Goal: Transaction & Acquisition: Book appointment/travel/reservation

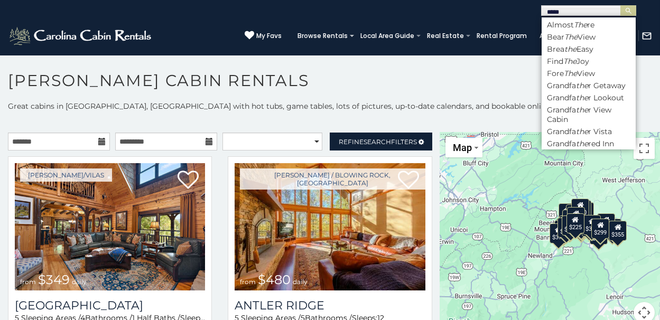
type input "******"
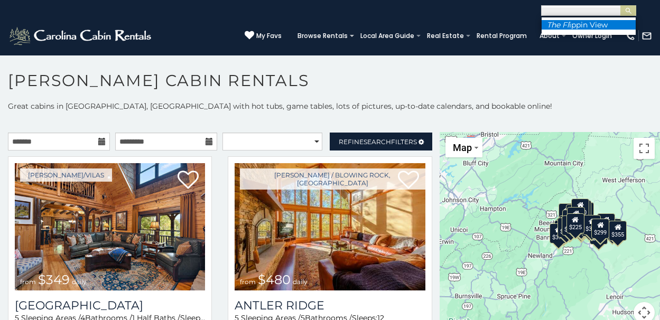
click at [613, 25] on li "The Fl ippin View" at bounding box center [588, 25] width 94 height 10
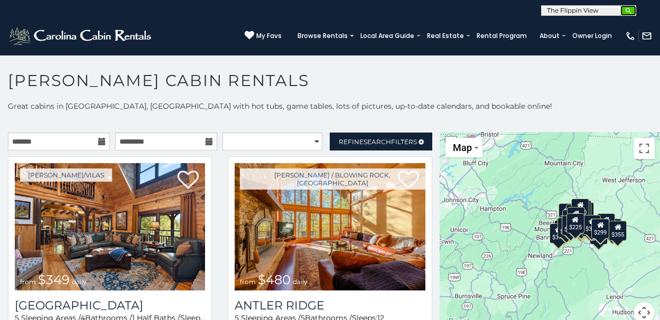
click at [627, 12] on img "submit" at bounding box center [628, 11] width 8 height 8
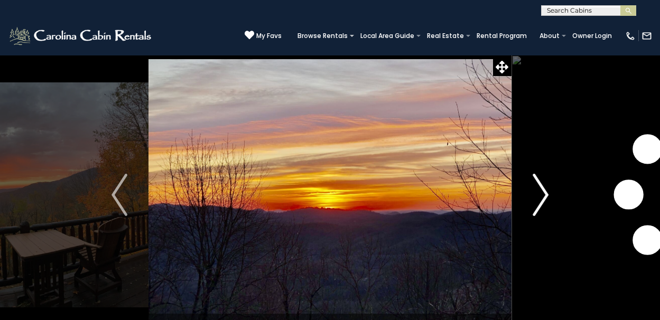
click at [542, 193] on img "Next" at bounding box center [540, 195] width 16 height 42
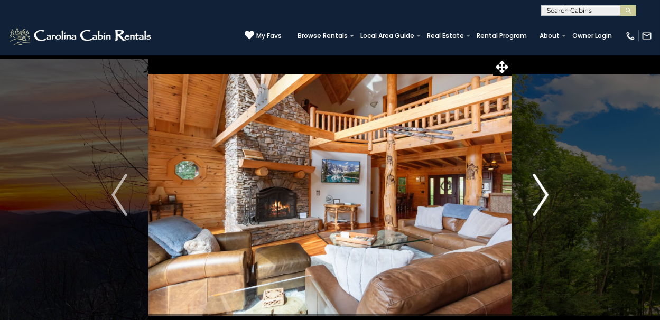
click at [542, 193] on img "Next" at bounding box center [540, 195] width 16 height 42
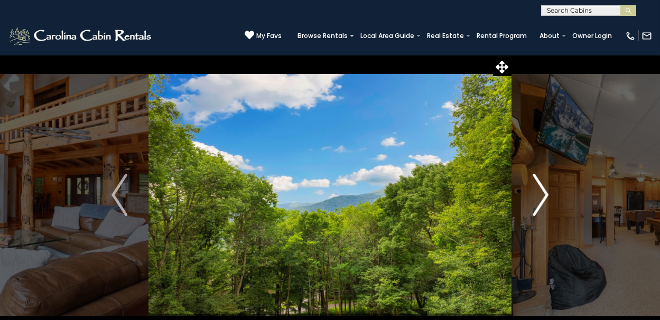
click at [542, 193] on img "Next" at bounding box center [540, 195] width 16 height 42
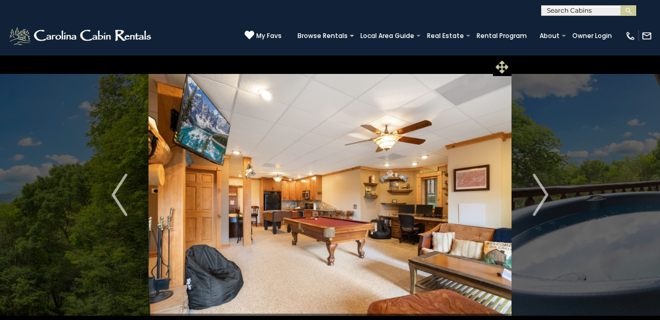
click at [500, 67] on icon at bounding box center [502, 67] width 13 height 13
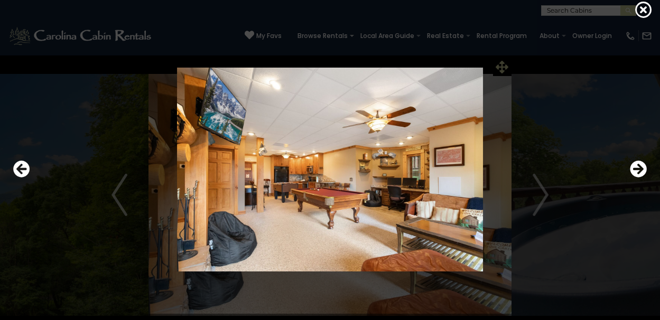
click at [500, 68] on img at bounding box center [330, 169] width 534 height 203
click at [446, 157] on img at bounding box center [330, 169] width 534 height 203
click at [493, 177] on img at bounding box center [330, 169] width 534 height 203
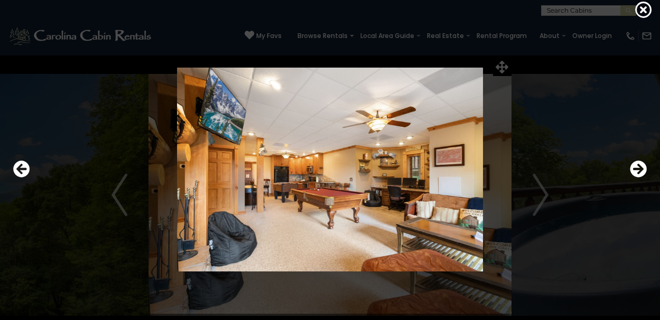
click at [493, 177] on img at bounding box center [330, 169] width 534 height 203
click at [633, 168] on icon "Next" at bounding box center [638, 169] width 17 height 17
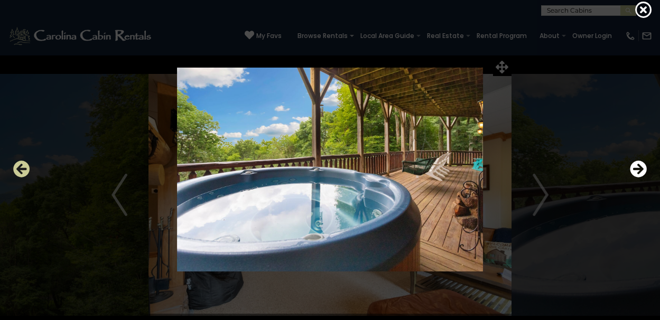
click at [24, 173] on icon "Previous" at bounding box center [21, 169] width 17 height 17
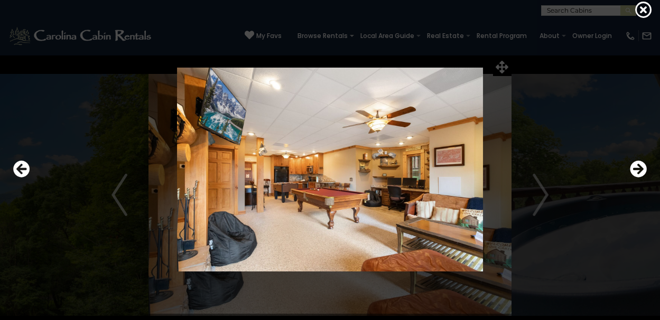
click at [503, 67] on div at bounding box center [330, 169] width 644 height 288
click at [643, 9] on icon at bounding box center [643, 9] width 17 height 17
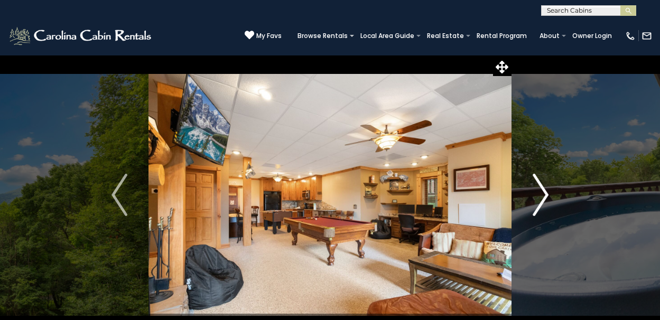
click at [542, 194] on img "Next" at bounding box center [540, 195] width 16 height 42
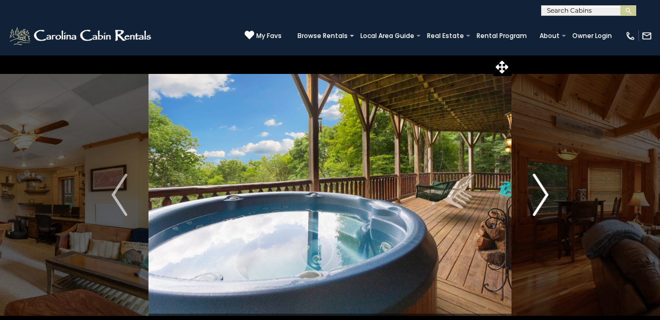
click at [542, 194] on img "Next" at bounding box center [540, 195] width 16 height 42
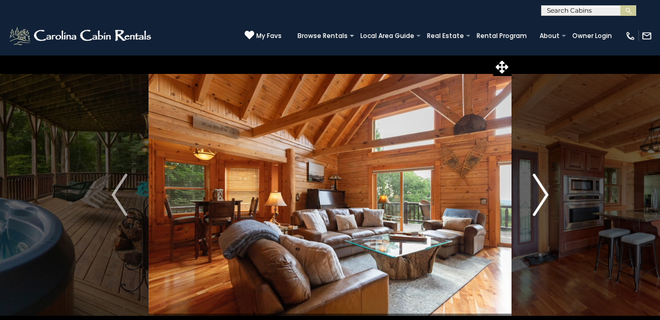
click at [543, 195] on img "Next" at bounding box center [540, 195] width 16 height 42
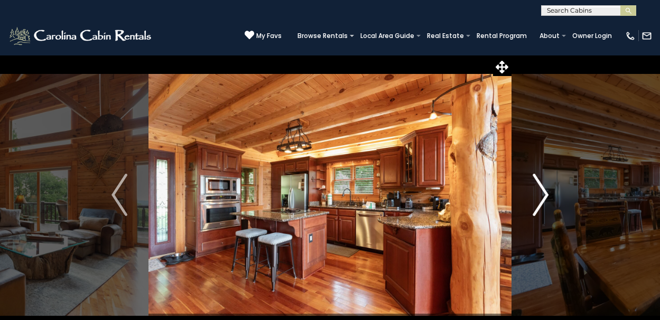
click at [545, 195] on img "Next" at bounding box center [540, 195] width 16 height 42
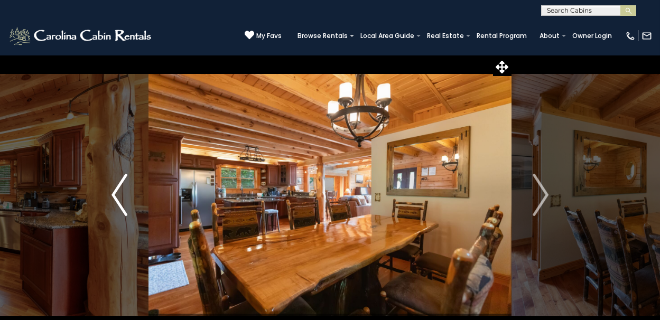
click at [114, 193] on img "Previous" at bounding box center [119, 195] width 16 height 42
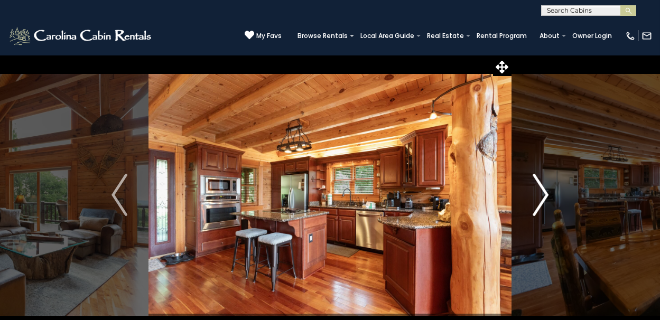
click at [540, 194] on img "Next" at bounding box center [540, 195] width 16 height 42
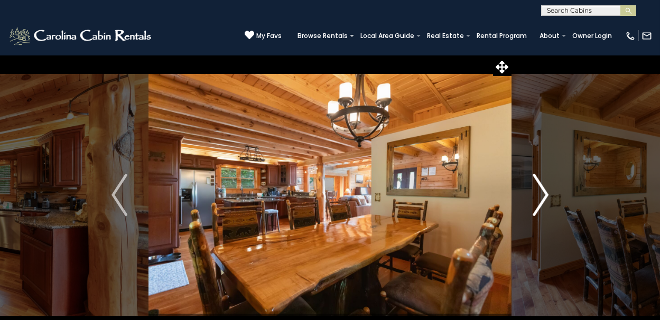
click at [540, 194] on img "Next" at bounding box center [540, 195] width 16 height 42
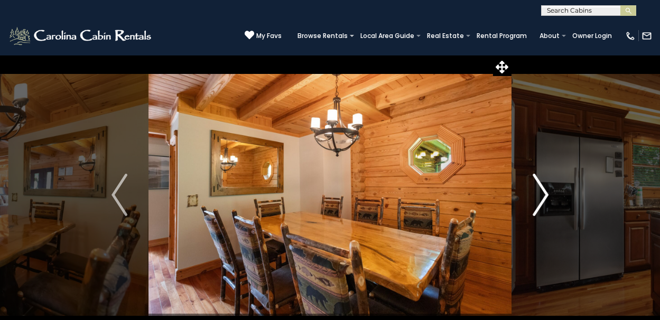
click at [540, 194] on img "Next" at bounding box center [540, 195] width 16 height 42
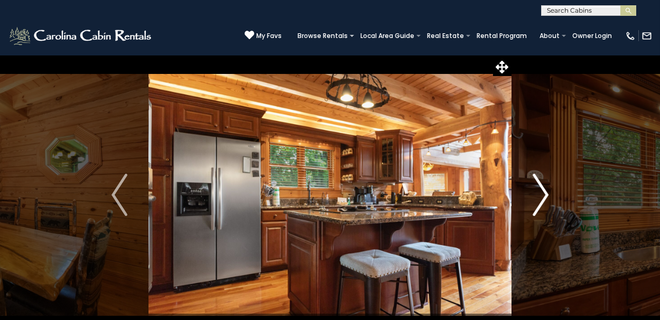
click at [541, 196] on img "Next" at bounding box center [540, 195] width 16 height 42
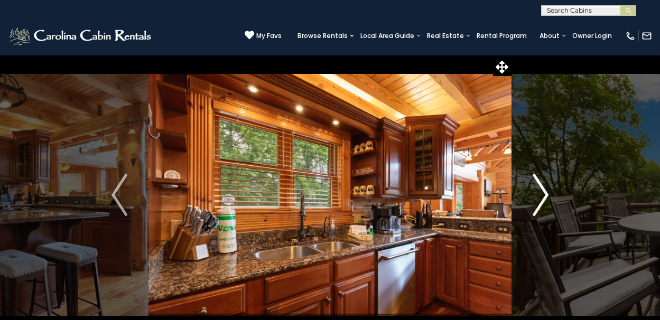
click at [541, 196] on img "Next" at bounding box center [540, 195] width 16 height 42
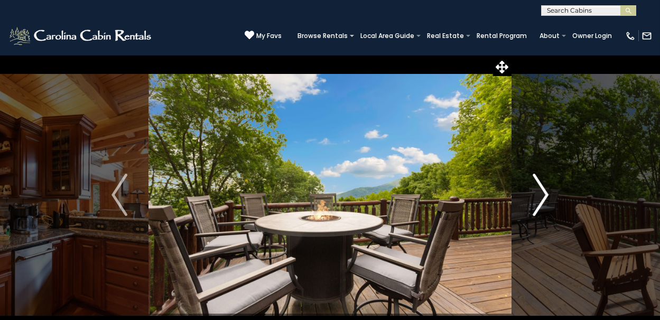
click at [541, 196] on img "Next" at bounding box center [540, 195] width 16 height 42
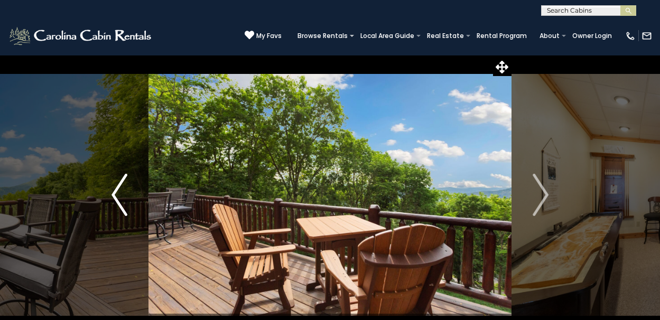
click at [118, 194] on img "Previous" at bounding box center [119, 195] width 16 height 42
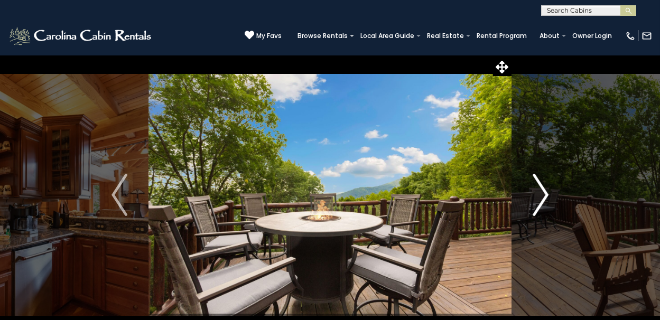
click at [545, 195] on img "Next" at bounding box center [540, 195] width 16 height 42
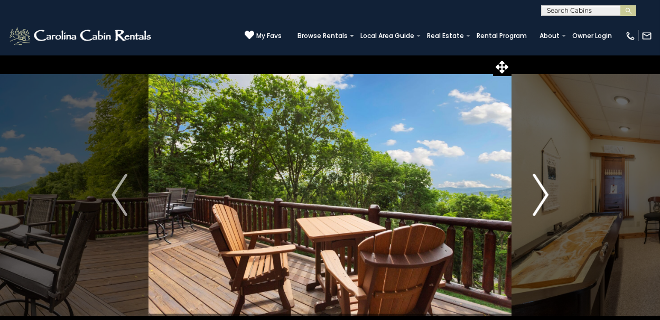
click at [545, 195] on img "Next" at bounding box center [540, 195] width 16 height 42
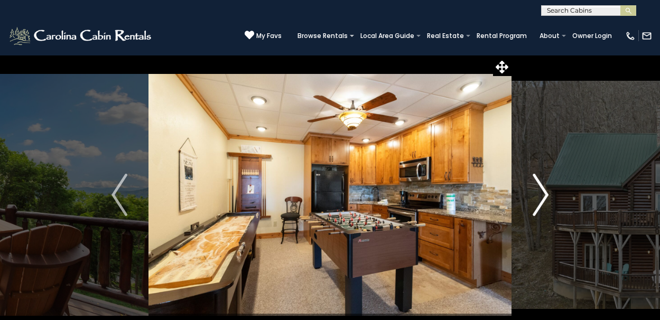
click at [542, 196] on img "Next" at bounding box center [540, 195] width 16 height 42
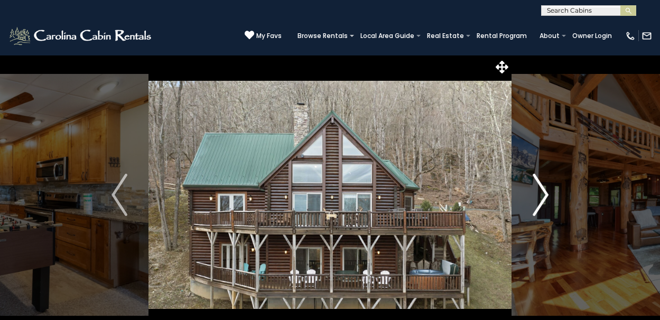
click at [542, 196] on img "Next" at bounding box center [540, 195] width 16 height 42
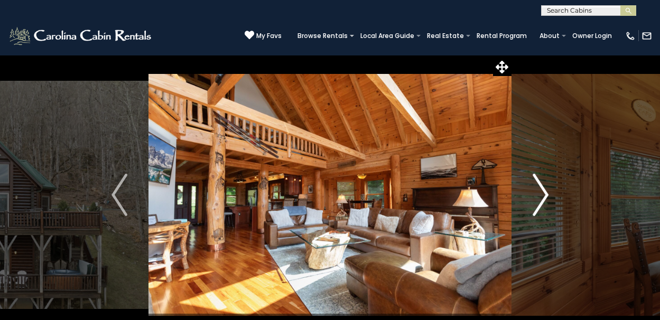
click at [542, 196] on img "Next" at bounding box center [540, 195] width 16 height 42
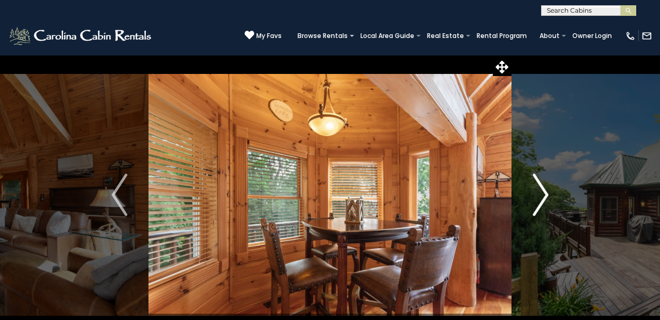
click at [542, 196] on img "Next" at bounding box center [540, 195] width 16 height 42
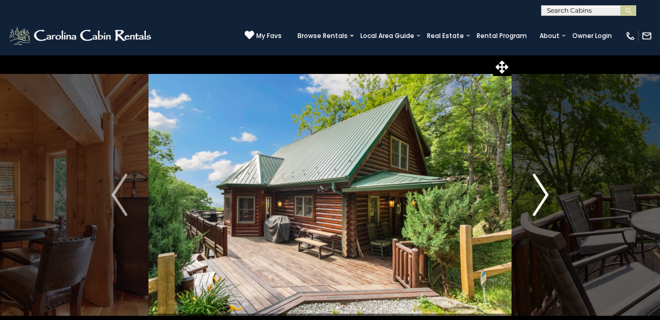
click at [542, 196] on img "Next" at bounding box center [540, 195] width 16 height 42
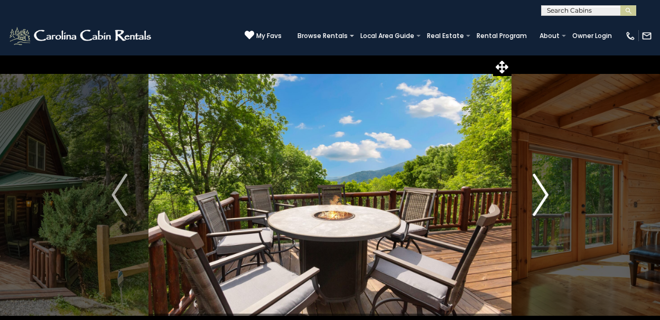
click at [542, 196] on img "Next" at bounding box center [540, 195] width 16 height 42
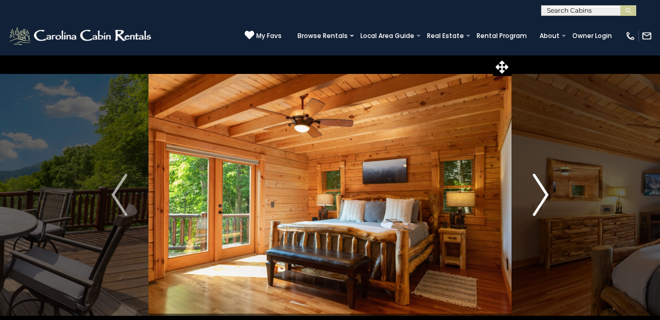
click at [542, 196] on img "Next" at bounding box center [540, 195] width 16 height 42
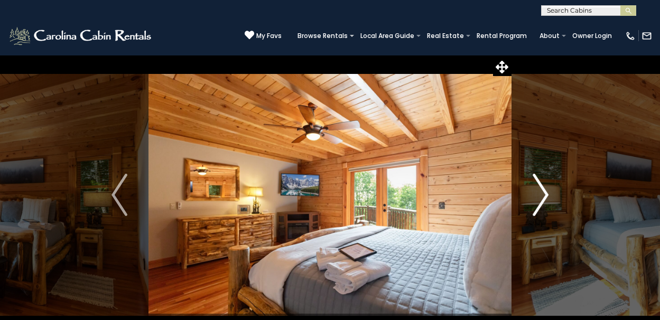
click at [542, 196] on img "Next" at bounding box center [540, 195] width 16 height 42
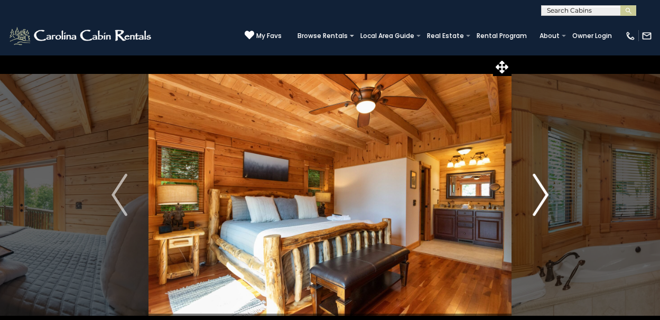
click at [542, 196] on img "Next" at bounding box center [540, 195] width 16 height 42
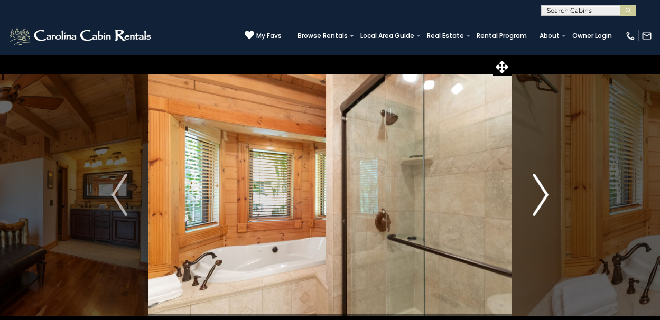
click at [542, 196] on img "Next" at bounding box center [540, 195] width 16 height 42
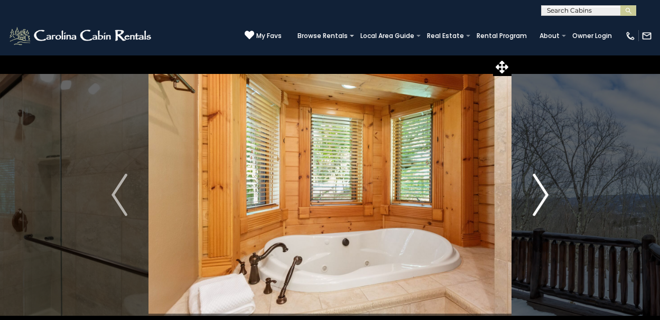
click at [542, 196] on img "Next" at bounding box center [540, 195] width 16 height 42
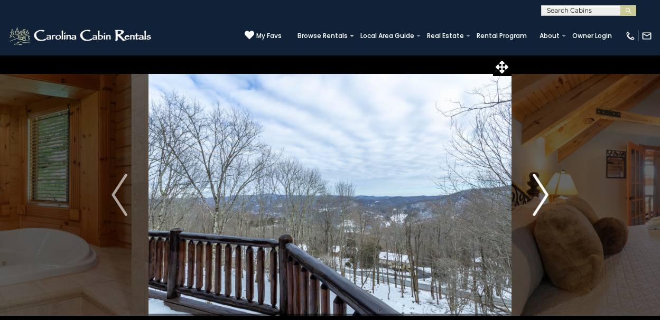
click at [542, 196] on img "Next" at bounding box center [540, 195] width 16 height 42
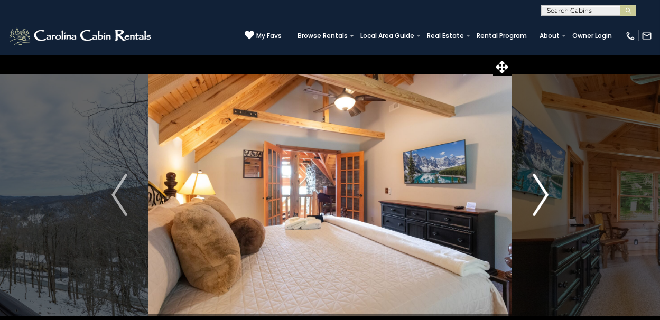
click at [542, 196] on img "Next" at bounding box center [540, 195] width 16 height 42
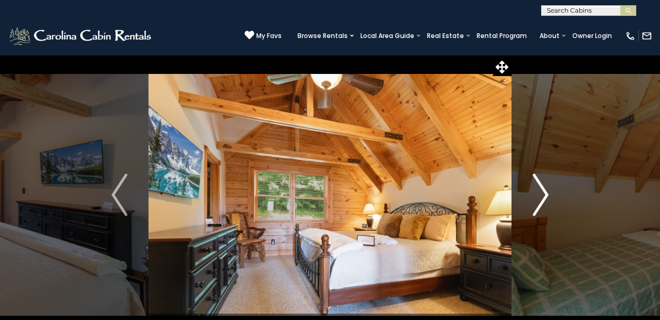
click at [542, 196] on img "Next" at bounding box center [540, 195] width 16 height 42
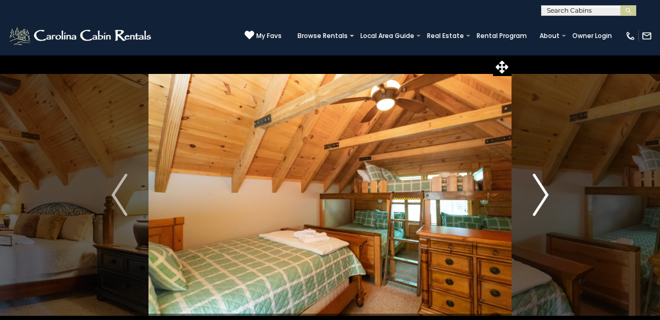
click at [542, 198] on img "Next" at bounding box center [540, 195] width 16 height 42
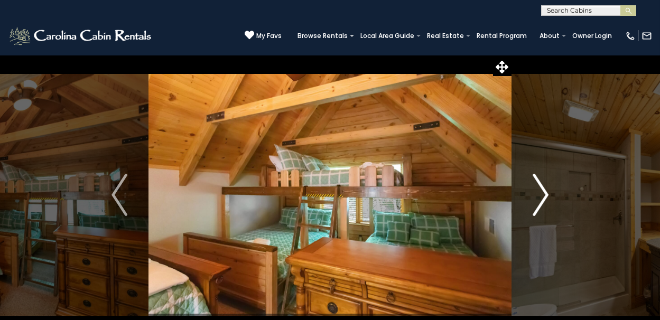
click at [542, 199] on img "Next" at bounding box center [540, 195] width 16 height 42
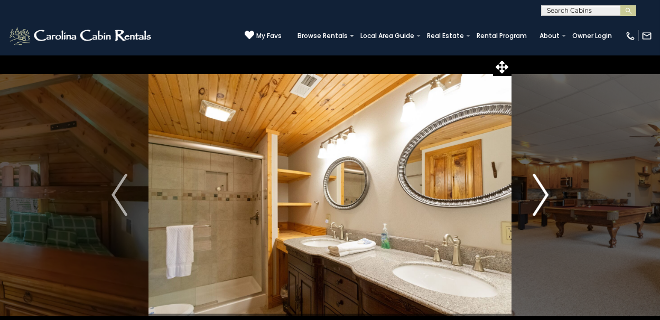
click at [546, 192] on img "Next" at bounding box center [540, 195] width 16 height 42
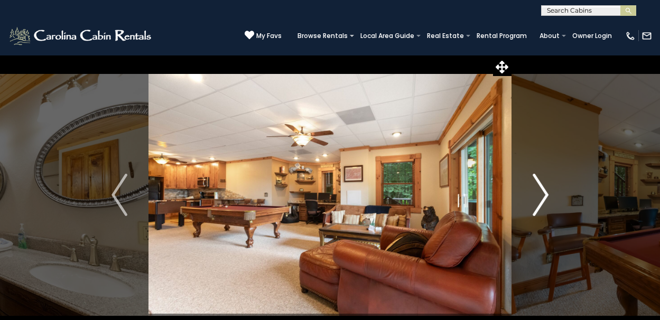
click at [546, 194] on img "Next" at bounding box center [540, 195] width 16 height 42
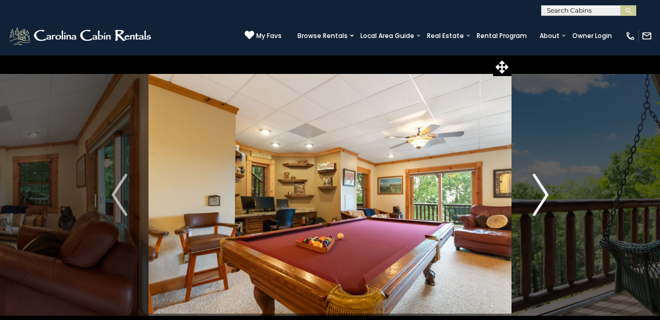
click at [546, 194] on img "Next" at bounding box center [540, 195] width 16 height 42
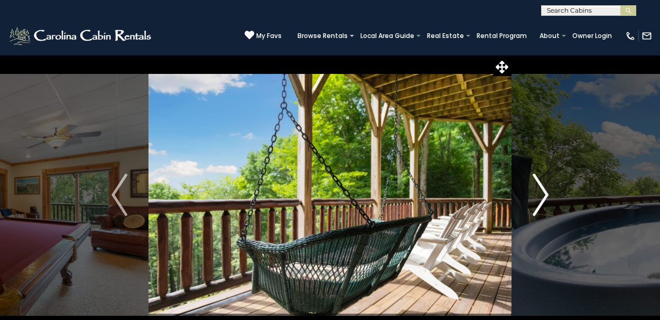
click at [546, 194] on img "Next" at bounding box center [540, 195] width 16 height 42
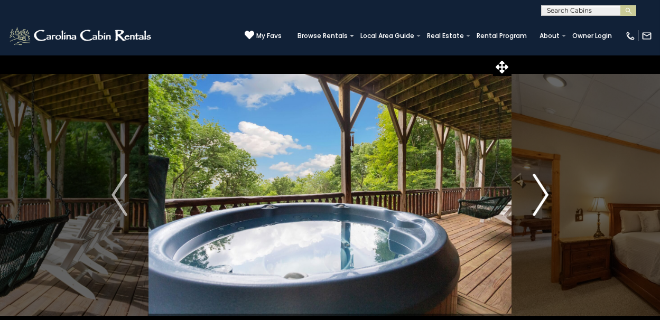
click at [546, 194] on img "Next" at bounding box center [540, 195] width 16 height 42
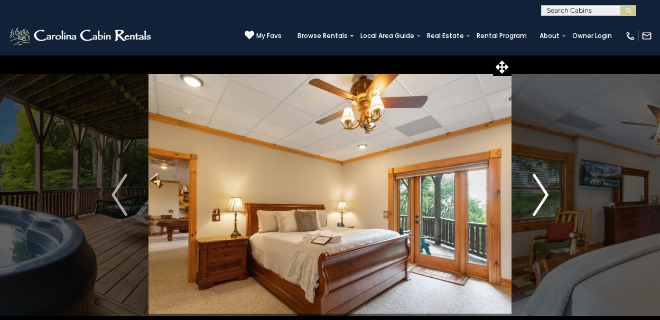
click at [547, 194] on img "Next" at bounding box center [540, 195] width 16 height 42
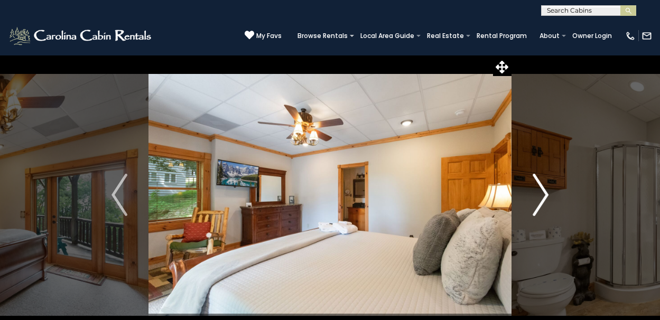
click at [547, 194] on img "Next" at bounding box center [540, 195] width 16 height 42
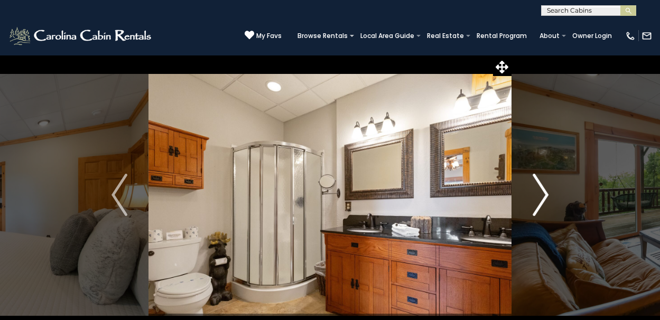
click at [547, 194] on img "Next" at bounding box center [540, 195] width 16 height 42
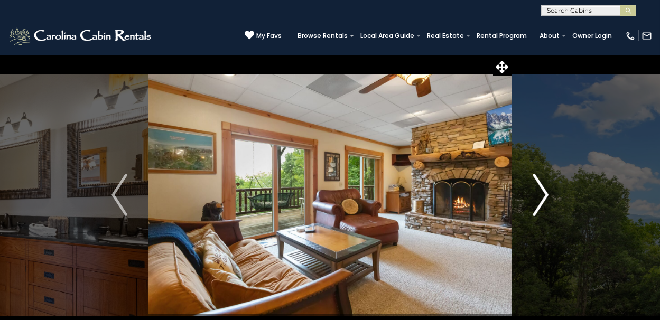
click at [547, 194] on img "Next" at bounding box center [540, 195] width 16 height 42
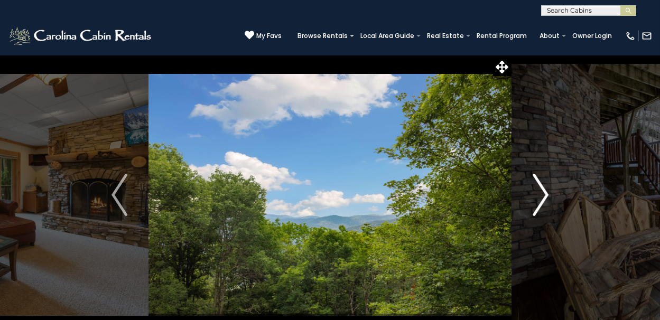
click at [547, 194] on img "Next" at bounding box center [540, 195] width 16 height 42
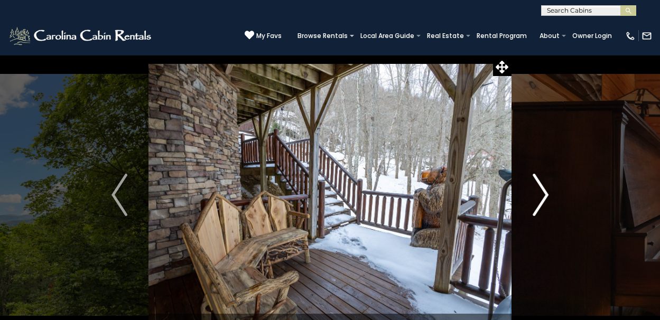
click at [547, 194] on img "Next" at bounding box center [540, 195] width 16 height 42
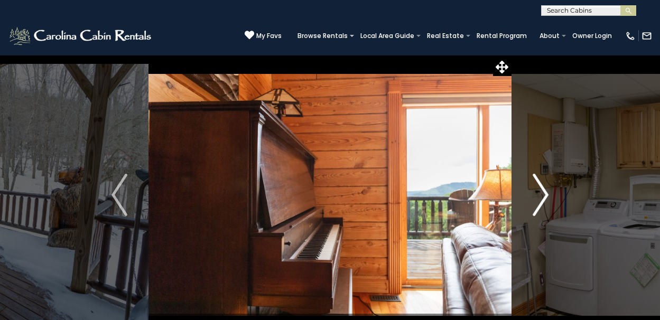
click at [547, 194] on img "Next" at bounding box center [540, 195] width 16 height 42
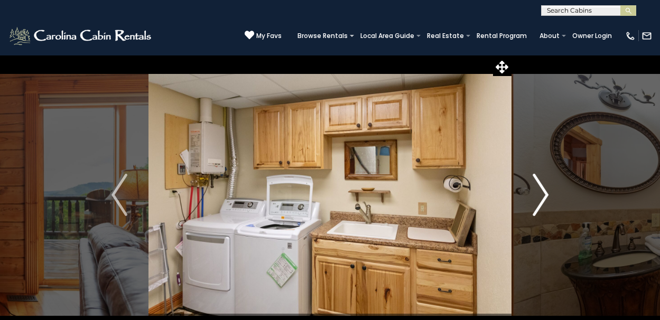
click at [547, 194] on img "Next" at bounding box center [540, 195] width 16 height 42
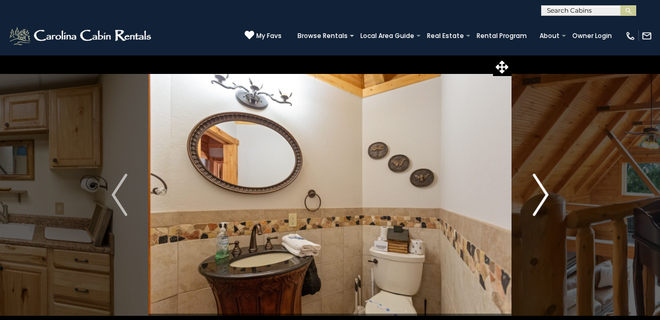
click at [547, 194] on img "Next" at bounding box center [540, 195] width 16 height 42
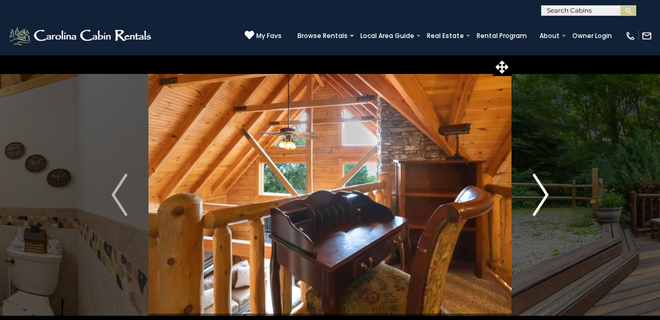
click at [547, 194] on img "Next" at bounding box center [540, 195] width 16 height 42
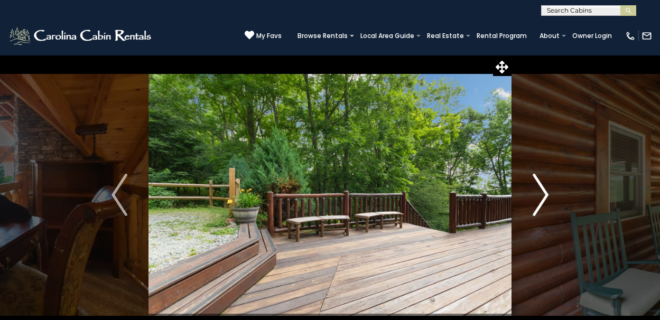
click at [539, 198] on img "Next" at bounding box center [540, 195] width 16 height 42
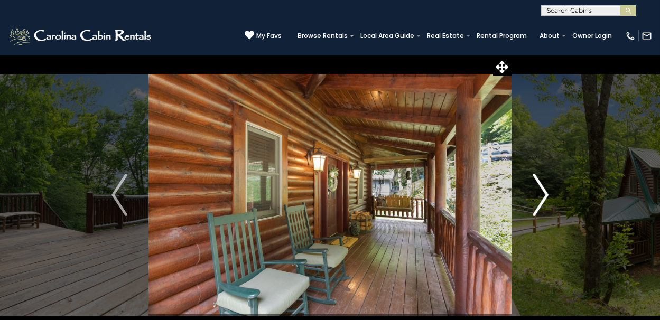
click at [539, 198] on img "Next" at bounding box center [540, 195] width 16 height 42
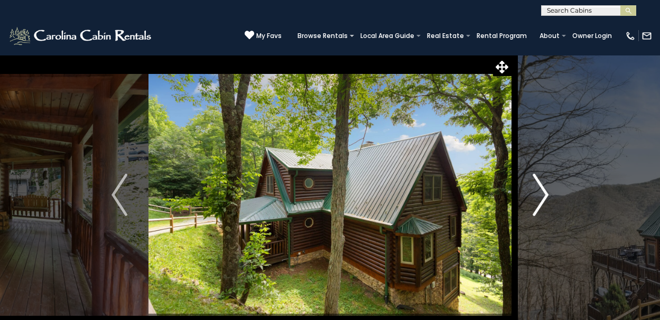
click at [543, 194] on img "Next" at bounding box center [540, 195] width 16 height 42
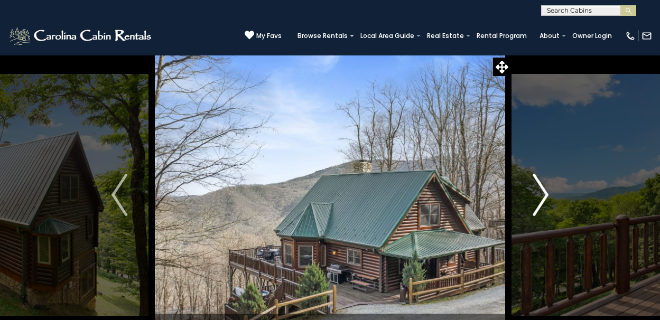
click at [545, 195] on img "Next" at bounding box center [540, 195] width 16 height 42
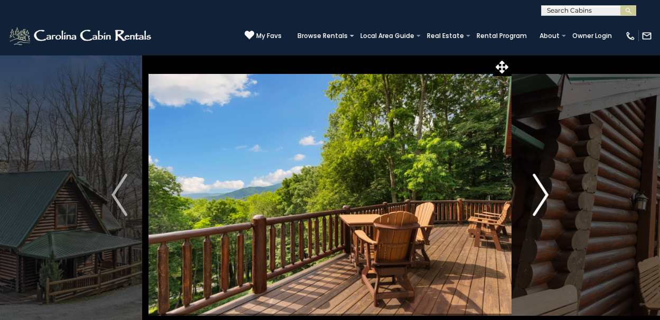
click at [545, 195] on img "Next" at bounding box center [540, 195] width 16 height 42
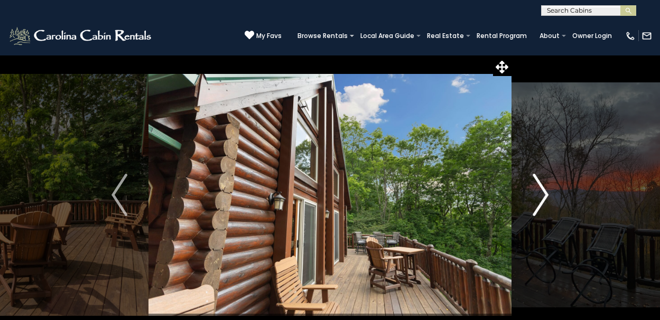
click at [545, 195] on img "Next" at bounding box center [540, 195] width 16 height 42
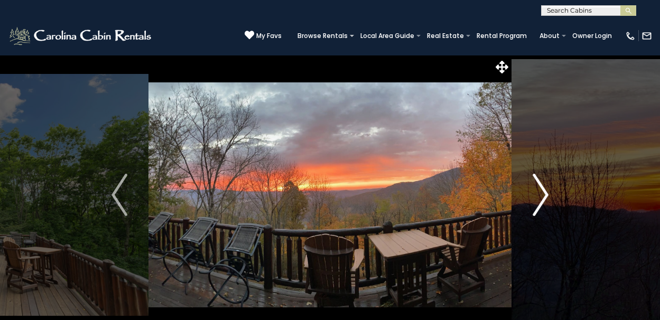
click at [545, 195] on img "Next" at bounding box center [540, 195] width 16 height 42
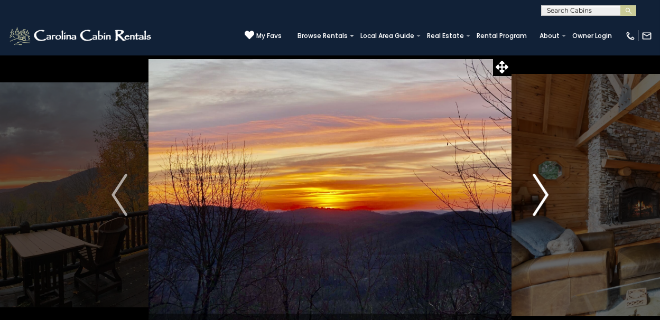
click at [545, 195] on img "Next" at bounding box center [540, 195] width 16 height 42
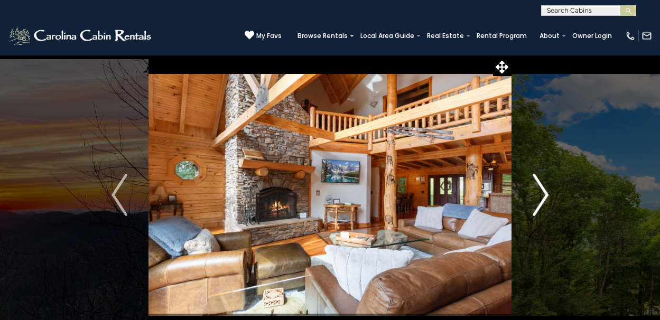
click at [545, 195] on img "Next" at bounding box center [540, 195] width 16 height 42
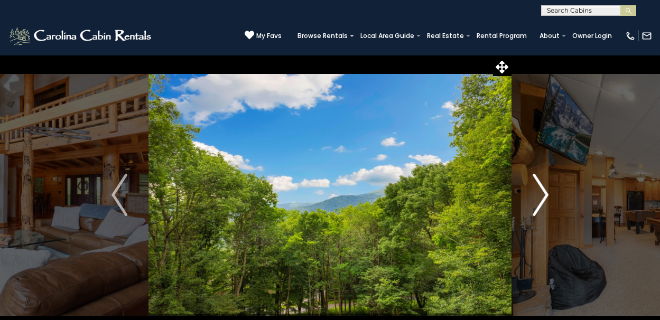
click at [545, 195] on img "Next" at bounding box center [540, 195] width 16 height 42
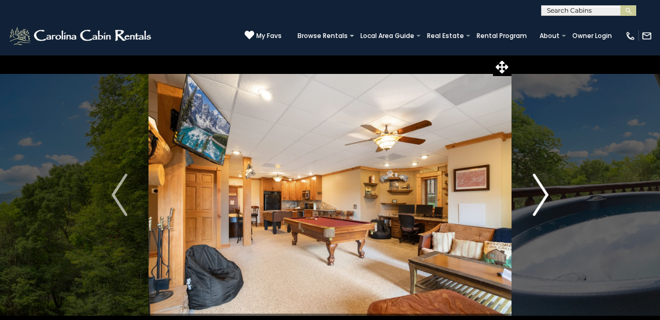
click at [543, 194] on img "Next" at bounding box center [540, 195] width 16 height 42
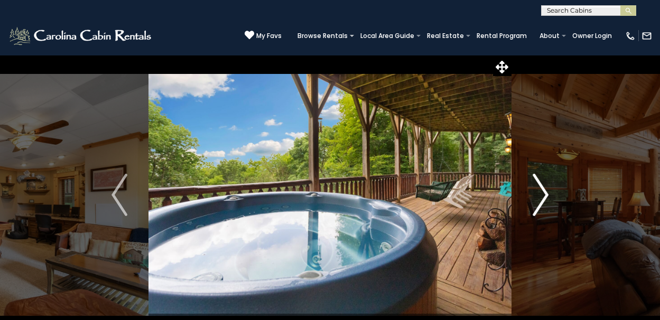
click at [543, 194] on img "Next" at bounding box center [540, 195] width 16 height 42
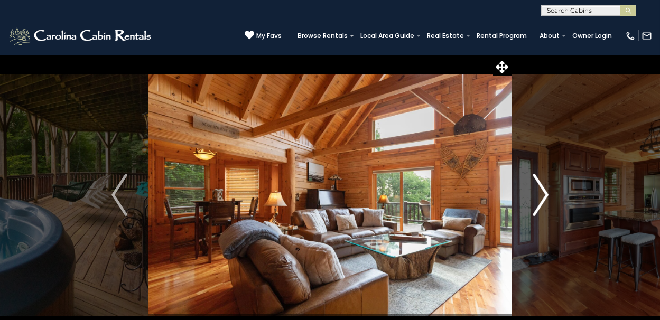
click at [543, 194] on img "Next" at bounding box center [540, 195] width 16 height 42
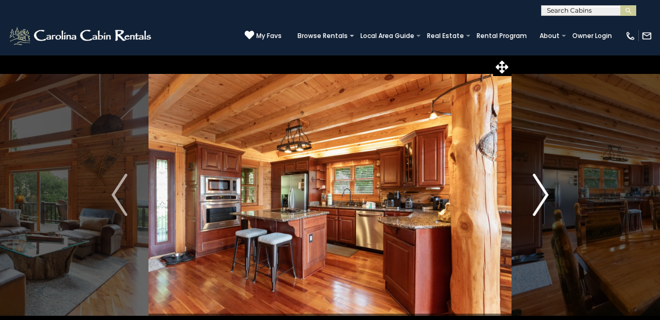
click at [545, 194] on img "Next" at bounding box center [540, 195] width 16 height 42
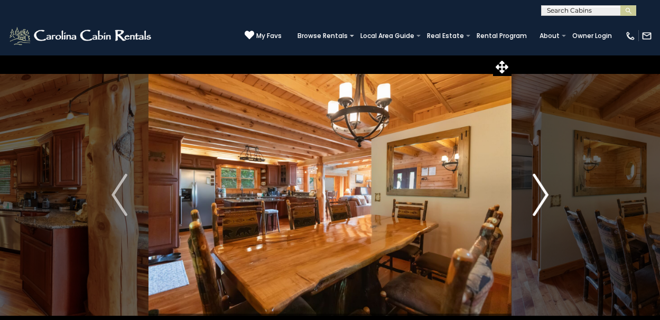
click at [545, 194] on img "Next" at bounding box center [540, 195] width 16 height 42
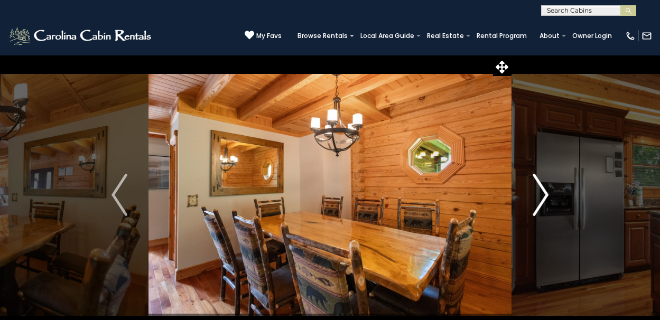
click at [545, 194] on img "Next" at bounding box center [540, 195] width 16 height 42
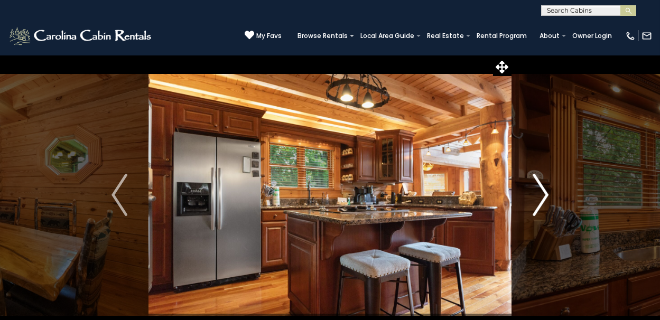
click at [545, 194] on img "Next" at bounding box center [540, 195] width 16 height 42
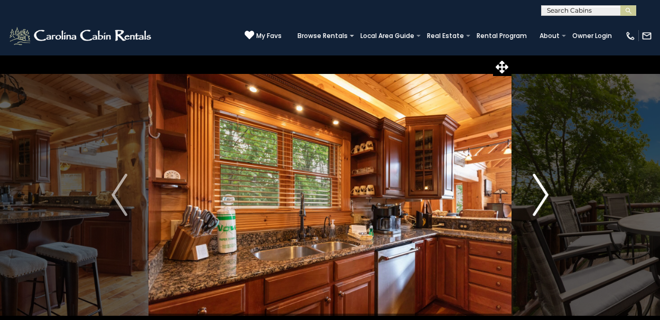
click at [544, 193] on img "Next" at bounding box center [540, 195] width 16 height 42
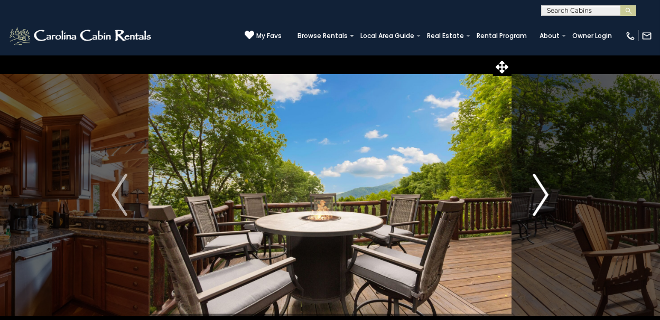
click at [544, 193] on img "Next" at bounding box center [540, 195] width 16 height 42
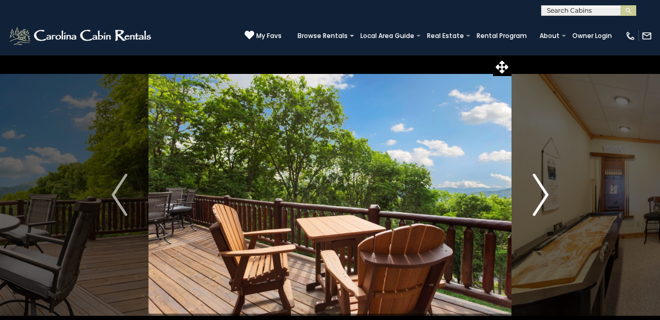
click at [544, 193] on img "Next" at bounding box center [540, 195] width 16 height 42
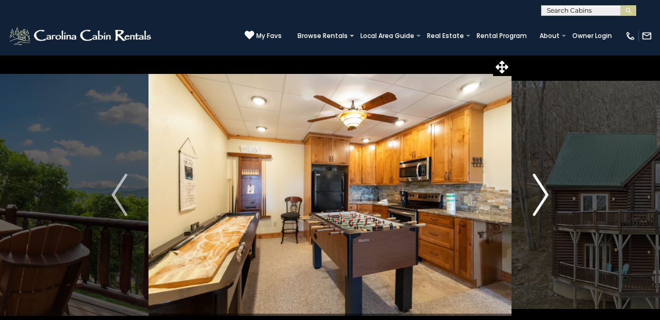
click at [544, 193] on img "Next" at bounding box center [540, 195] width 16 height 42
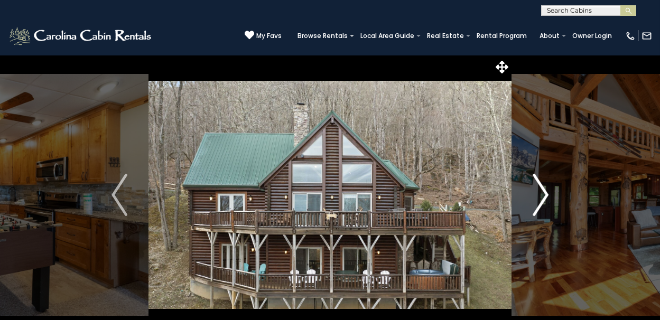
click at [543, 197] on img "Next" at bounding box center [540, 195] width 16 height 42
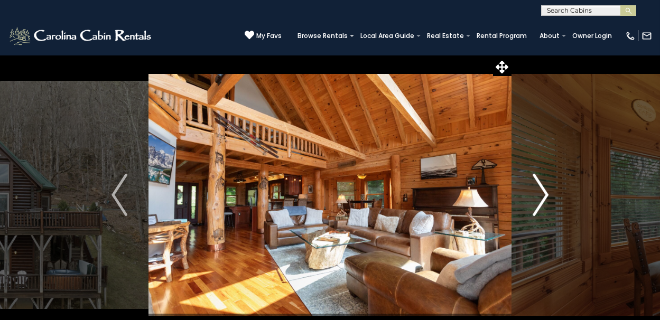
click at [543, 196] on img "Next" at bounding box center [540, 195] width 16 height 42
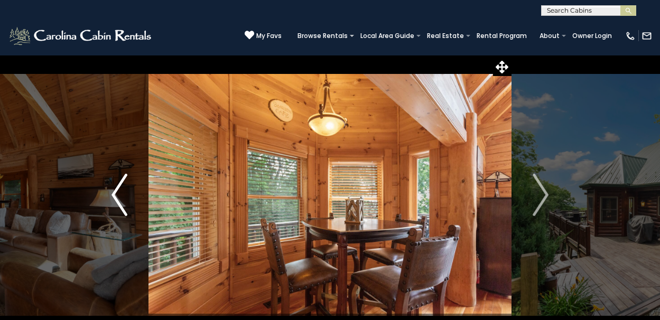
click at [121, 193] on img "Previous" at bounding box center [119, 195] width 16 height 42
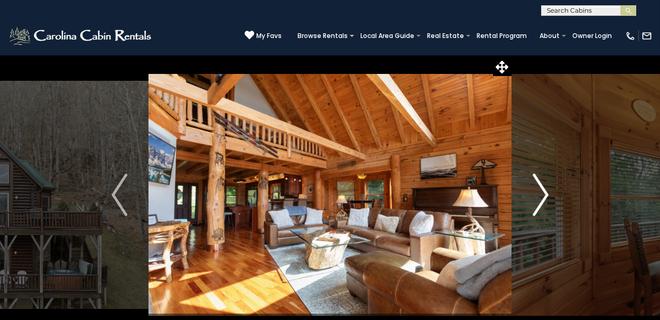
click at [546, 196] on img "Next" at bounding box center [540, 195] width 16 height 42
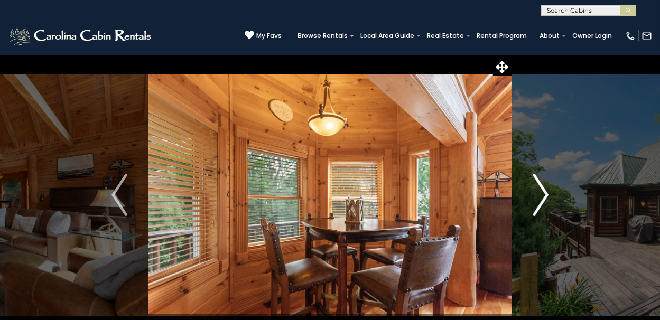
click at [546, 196] on img "Next" at bounding box center [540, 195] width 16 height 42
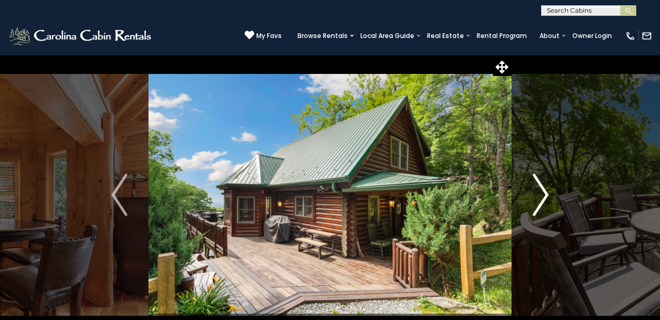
click at [546, 196] on img "Next" at bounding box center [540, 195] width 16 height 42
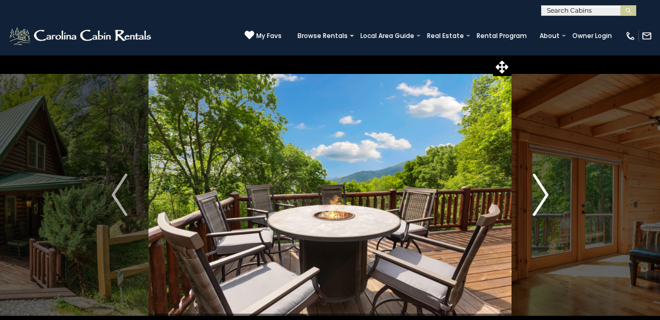
click at [546, 196] on img "Next" at bounding box center [540, 195] width 16 height 42
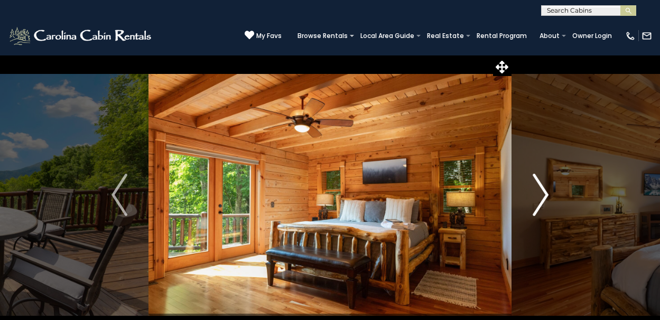
scroll to position [53, 0]
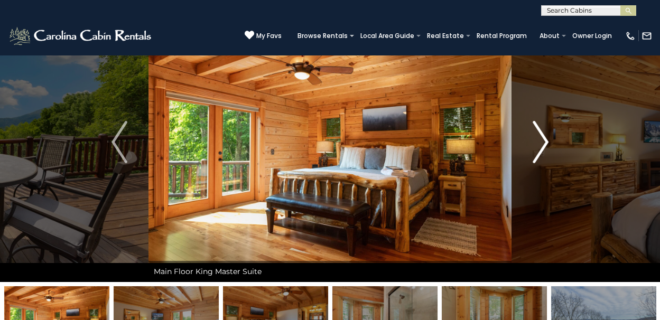
click at [546, 142] on img "Next" at bounding box center [540, 142] width 16 height 42
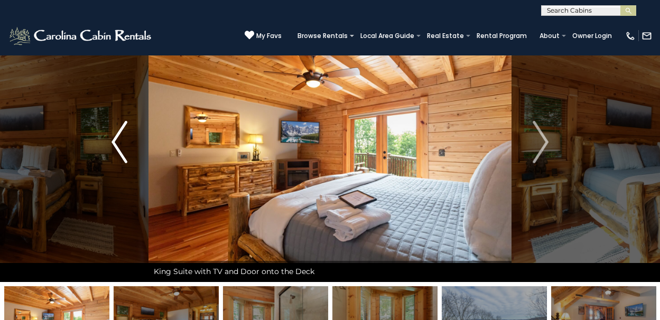
click at [118, 143] on img "Previous" at bounding box center [119, 142] width 16 height 42
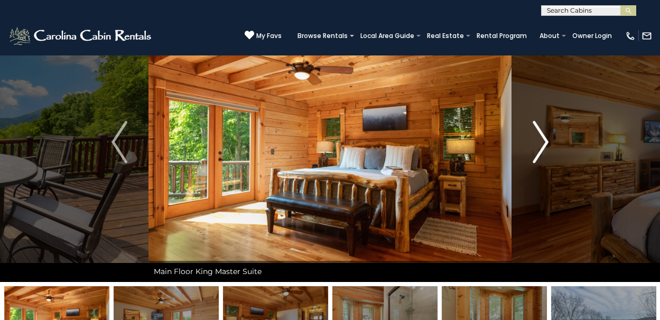
click at [543, 145] on img "Next" at bounding box center [540, 142] width 16 height 42
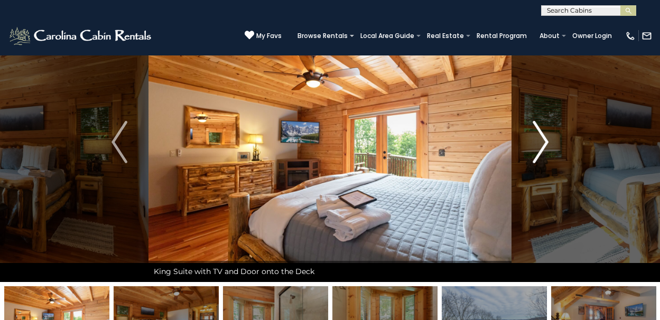
click at [546, 139] on img "Next" at bounding box center [540, 142] width 16 height 42
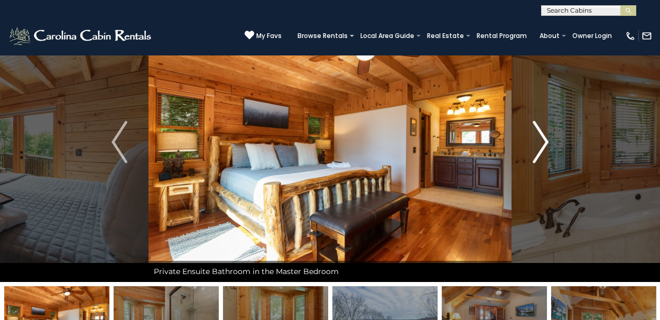
click at [545, 143] on img "Next" at bounding box center [540, 142] width 16 height 42
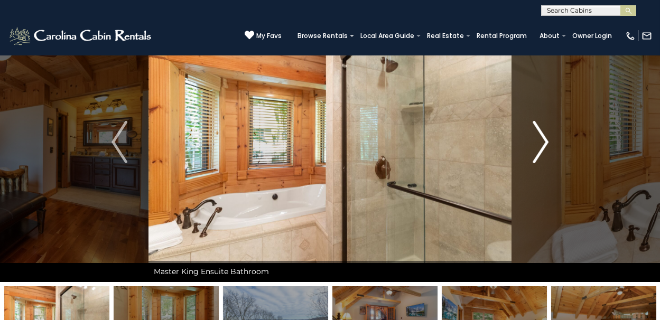
click at [545, 143] on img "Next" at bounding box center [540, 142] width 16 height 42
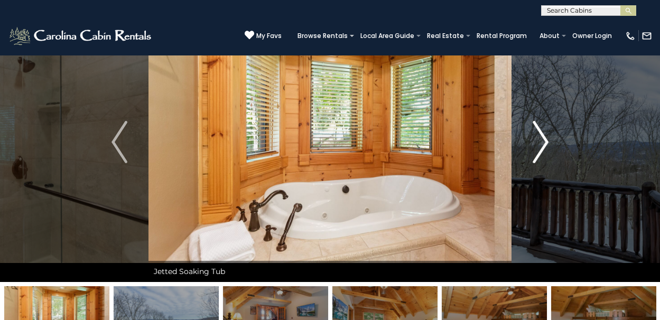
click at [545, 143] on img "Next" at bounding box center [540, 142] width 16 height 42
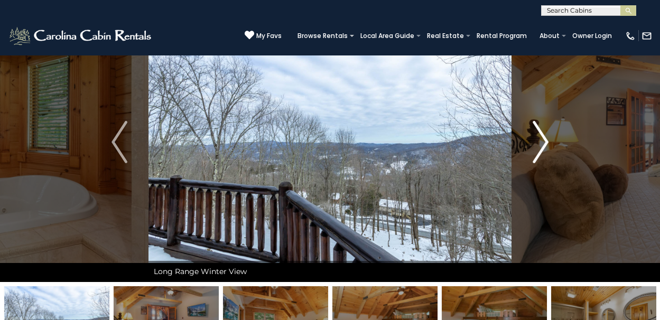
click at [545, 143] on img "Next" at bounding box center [540, 142] width 16 height 42
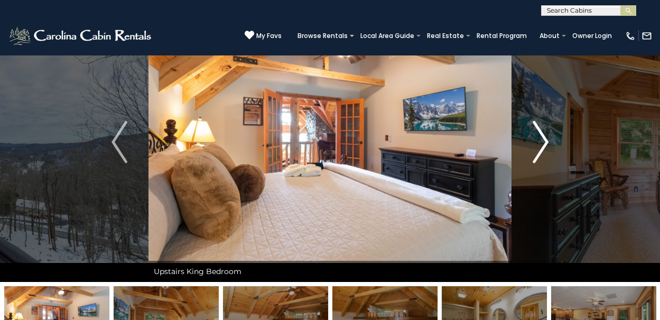
click at [544, 141] on img "Next" at bounding box center [540, 142] width 16 height 42
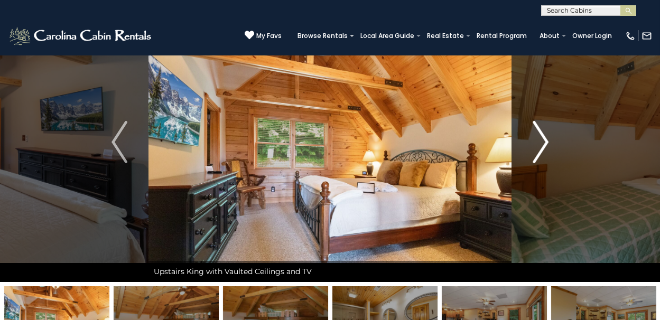
click at [545, 141] on img "Next" at bounding box center [540, 142] width 16 height 42
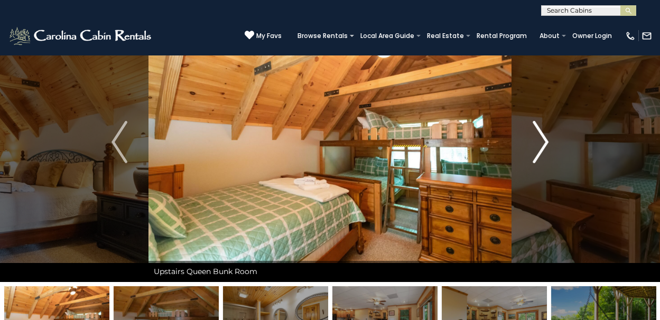
click at [543, 144] on img "Next" at bounding box center [540, 142] width 16 height 42
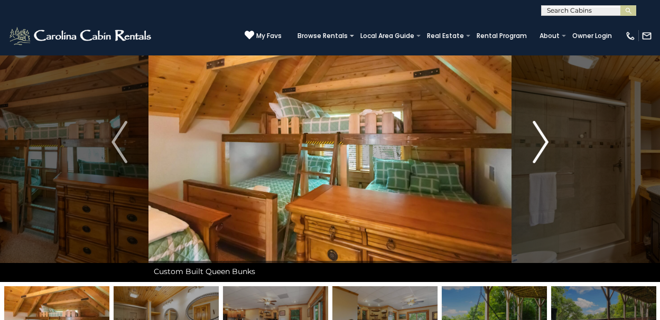
click at [543, 144] on img "Next" at bounding box center [540, 142] width 16 height 42
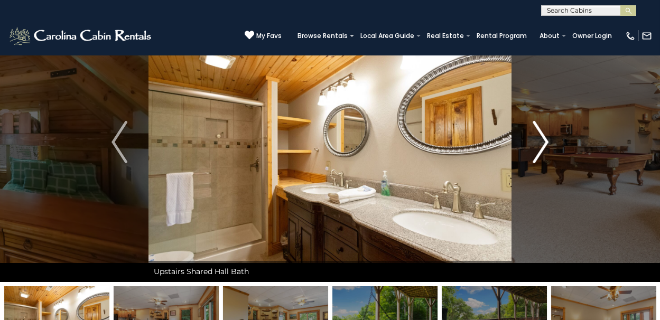
click at [545, 141] on img "Next" at bounding box center [540, 142] width 16 height 42
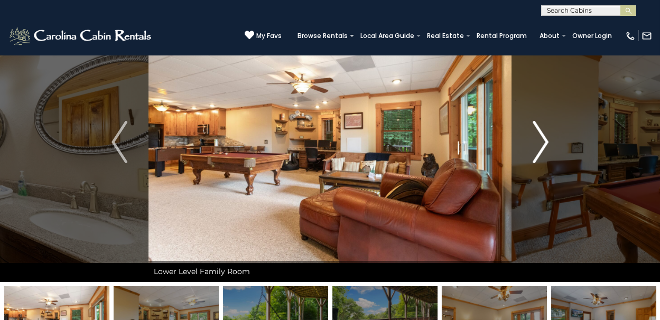
click at [545, 141] on img "Next" at bounding box center [540, 142] width 16 height 42
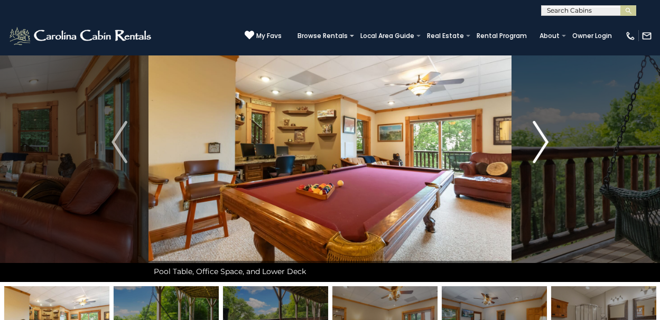
click at [543, 141] on img "Next" at bounding box center [540, 142] width 16 height 42
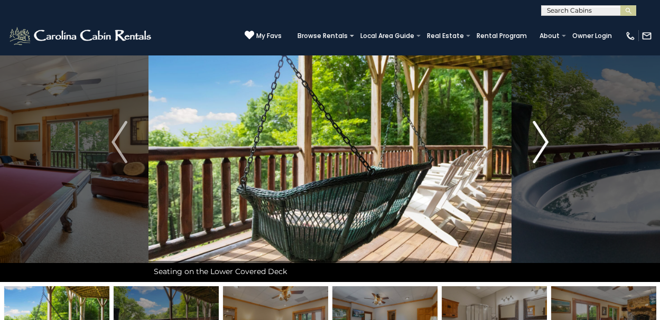
click at [543, 141] on img "Next" at bounding box center [540, 142] width 16 height 42
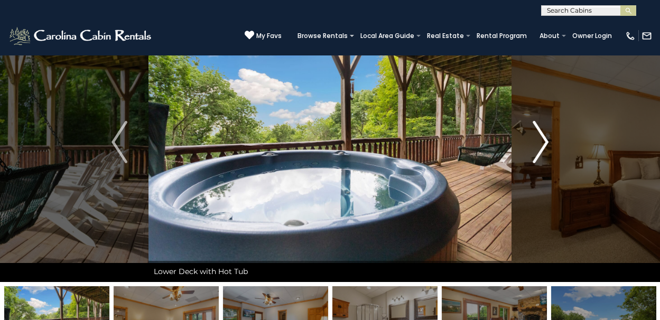
click at [543, 141] on img "Next" at bounding box center [540, 142] width 16 height 42
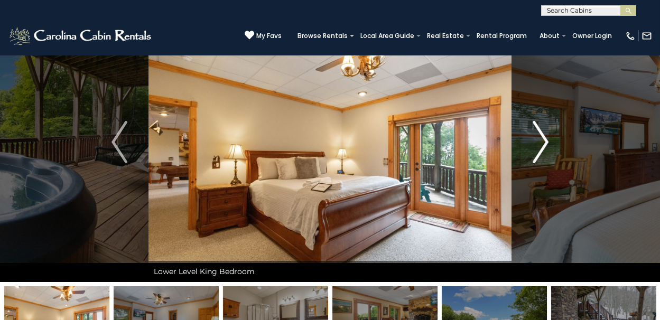
click at [543, 142] on img "Next" at bounding box center [540, 142] width 16 height 42
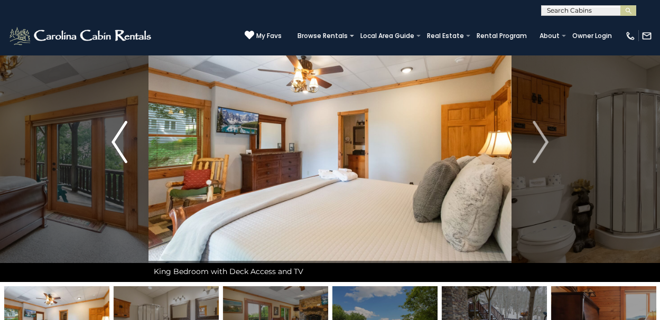
click at [112, 142] on img "Previous" at bounding box center [119, 142] width 16 height 42
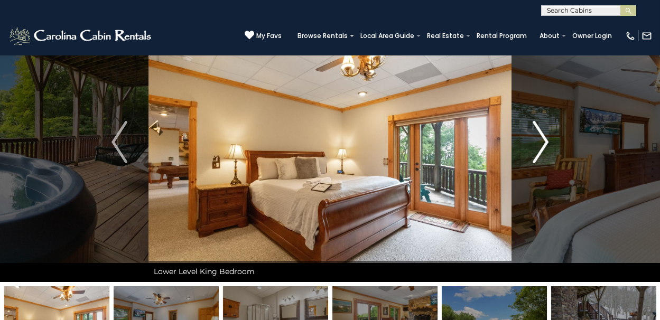
click at [546, 140] on img "Next" at bounding box center [540, 142] width 16 height 42
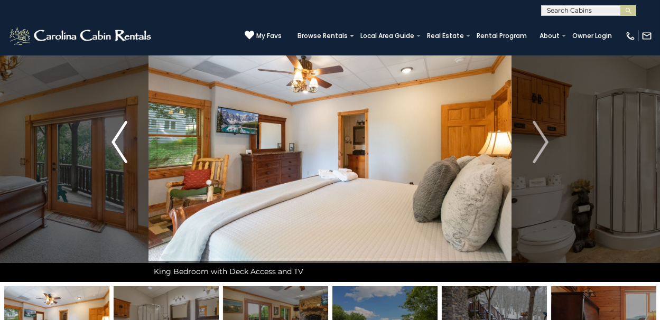
click at [113, 146] on img "Previous" at bounding box center [119, 142] width 16 height 42
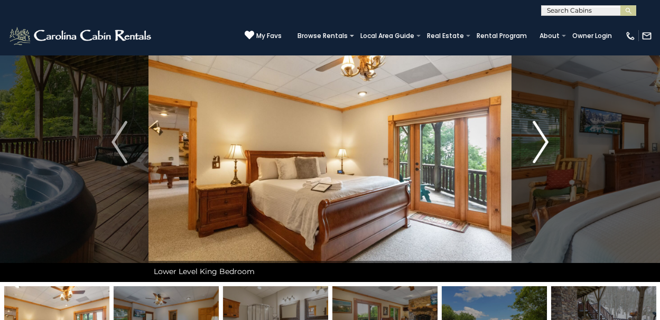
click at [541, 142] on img "Next" at bounding box center [540, 142] width 16 height 42
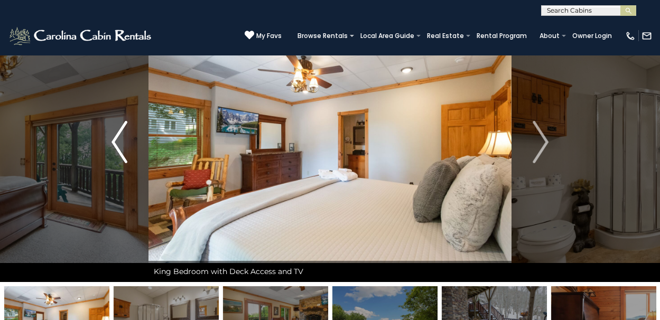
click at [112, 141] on img "Previous" at bounding box center [119, 142] width 16 height 42
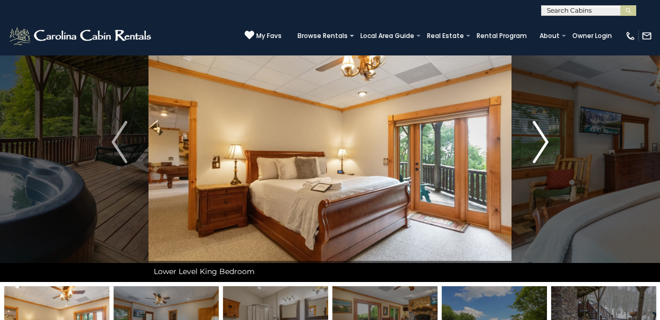
click at [539, 140] on img "Next" at bounding box center [540, 142] width 16 height 42
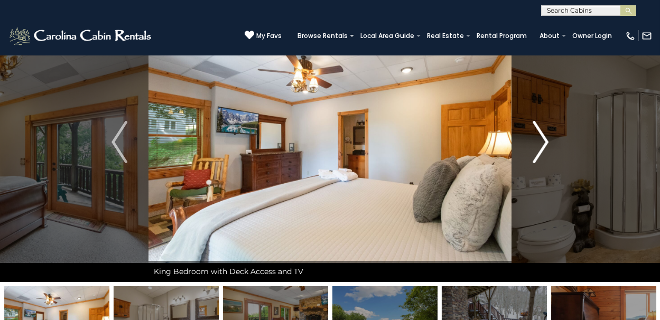
click at [539, 139] on img "Next" at bounding box center [540, 142] width 16 height 42
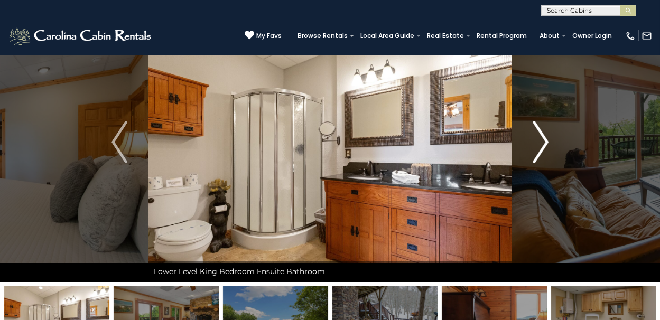
click at [546, 143] on img "Next" at bounding box center [540, 142] width 16 height 42
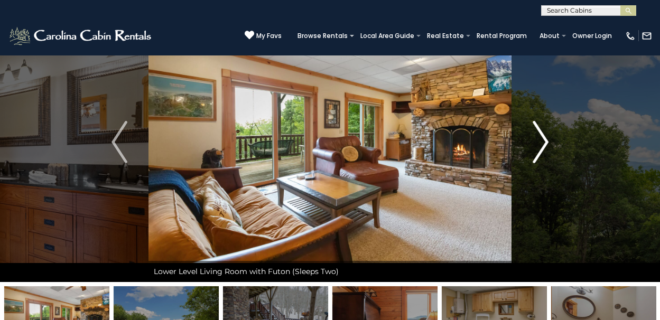
click at [546, 143] on img "Next" at bounding box center [540, 142] width 16 height 42
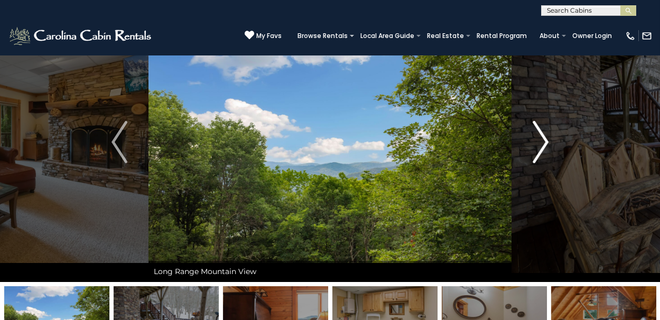
click at [546, 143] on img "Next" at bounding box center [540, 142] width 16 height 42
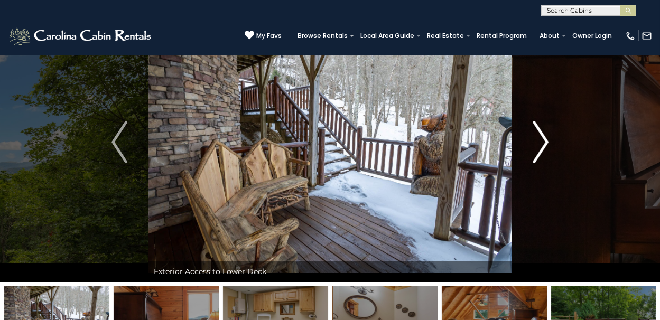
click at [547, 142] on img "Next" at bounding box center [540, 142] width 16 height 42
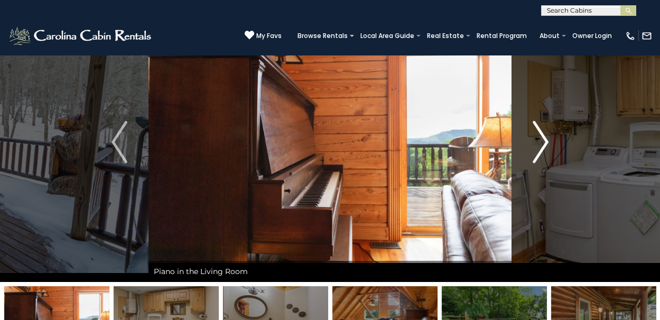
click at [547, 142] on img "Next" at bounding box center [540, 142] width 16 height 42
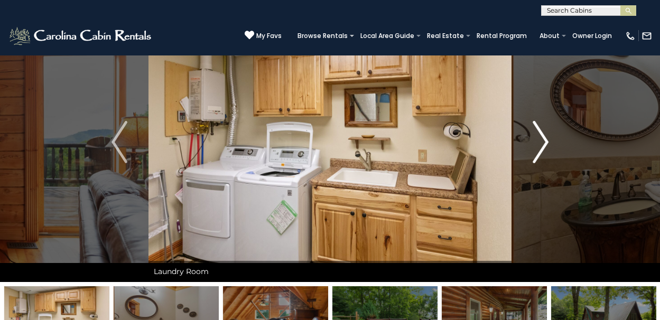
click at [547, 141] on img "Next" at bounding box center [540, 142] width 16 height 42
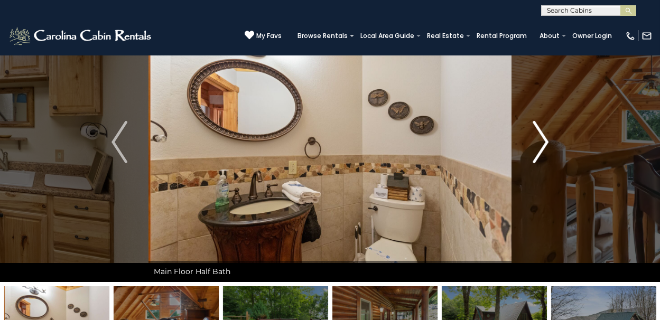
click at [545, 141] on img "Next" at bounding box center [540, 142] width 16 height 42
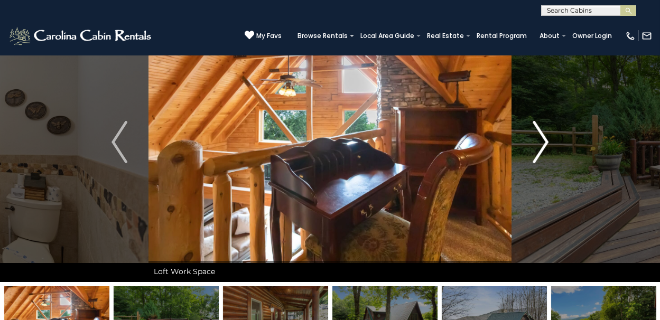
click at [543, 141] on img "Next" at bounding box center [540, 142] width 16 height 42
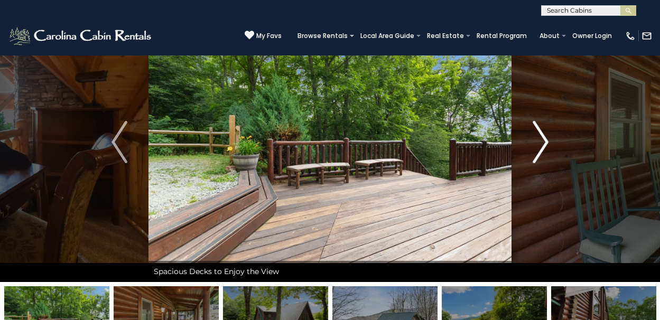
click at [545, 140] on img "Next" at bounding box center [540, 142] width 16 height 42
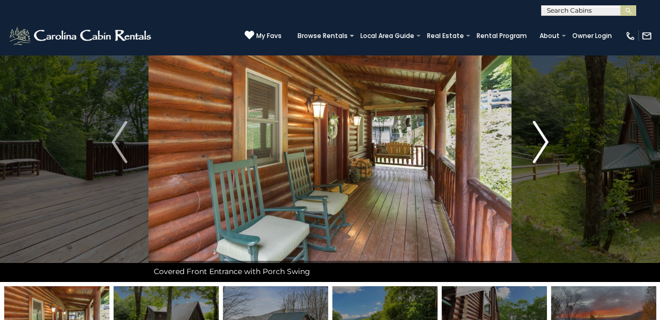
click at [545, 140] on img "Next" at bounding box center [540, 142] width 16 height 42
